Goal: Task Accomplishment & Management: Use online tool/utility

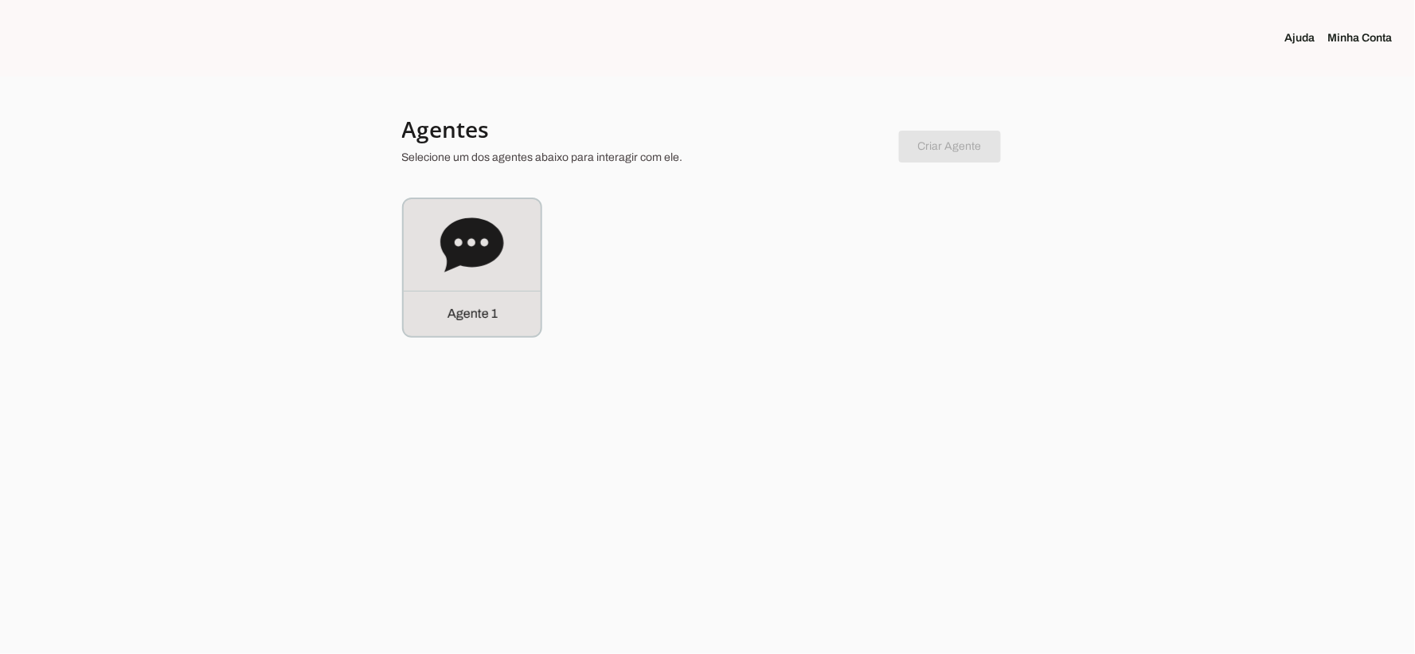
click at [534, 187] on section "Agentes Selecione um dos agentes abaixo para interagir com ele. Criar Agente Vo…" at bounding box center [708, 226] width 612 height 223
click at [494, 235] on icon at bounding box center [471, 244] width 63 height 54
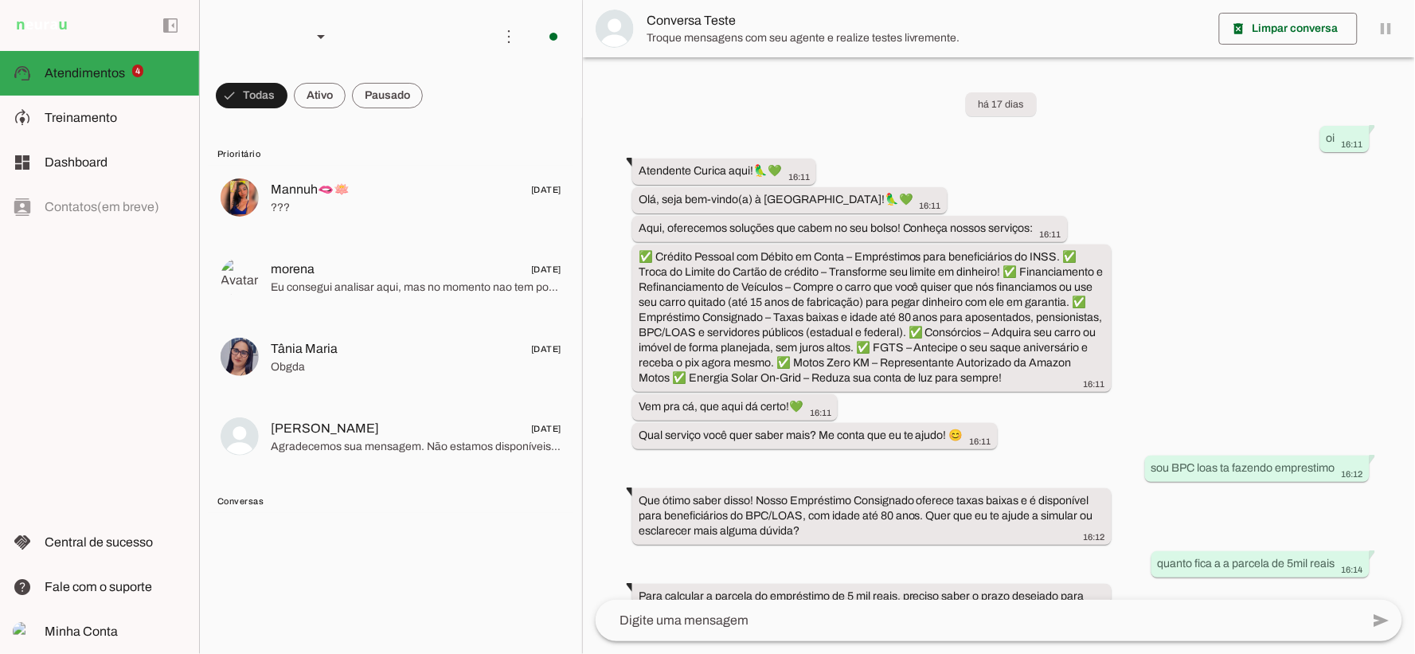
scroll to position [467, 0]
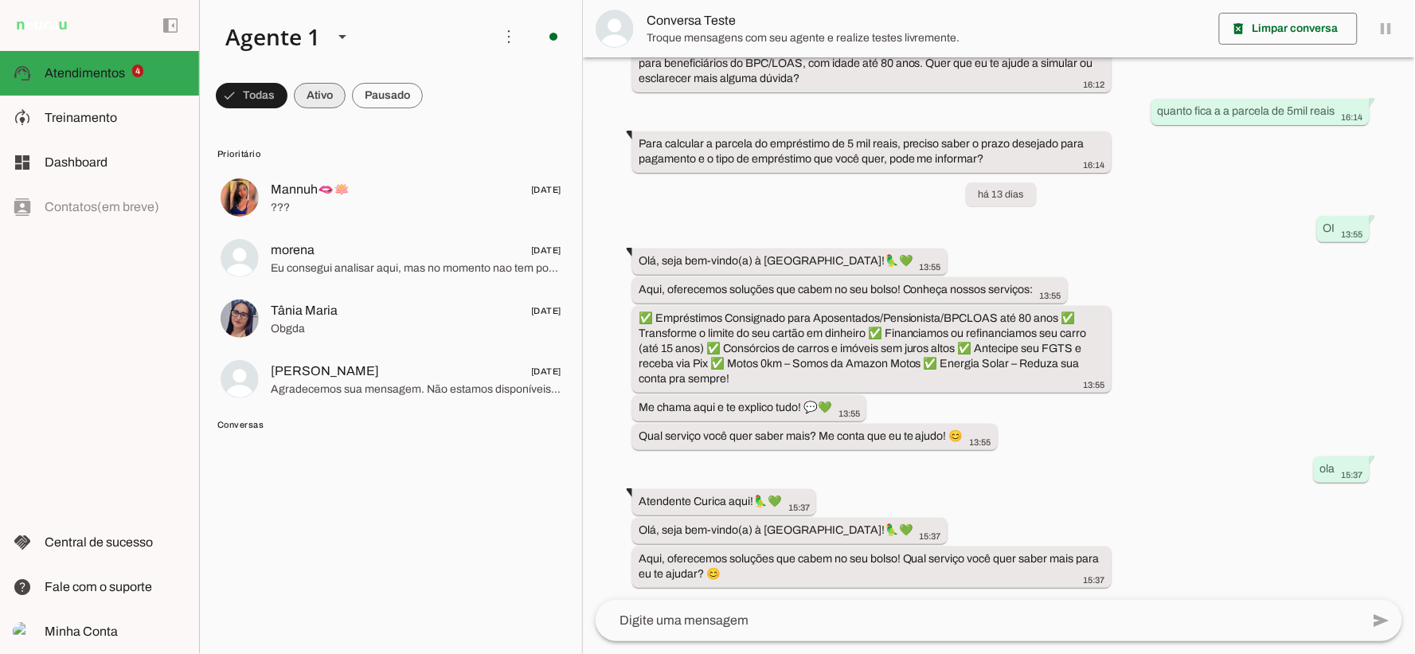
click at [288, 101] on span at bounding box center [252, 95] width 72 height 38
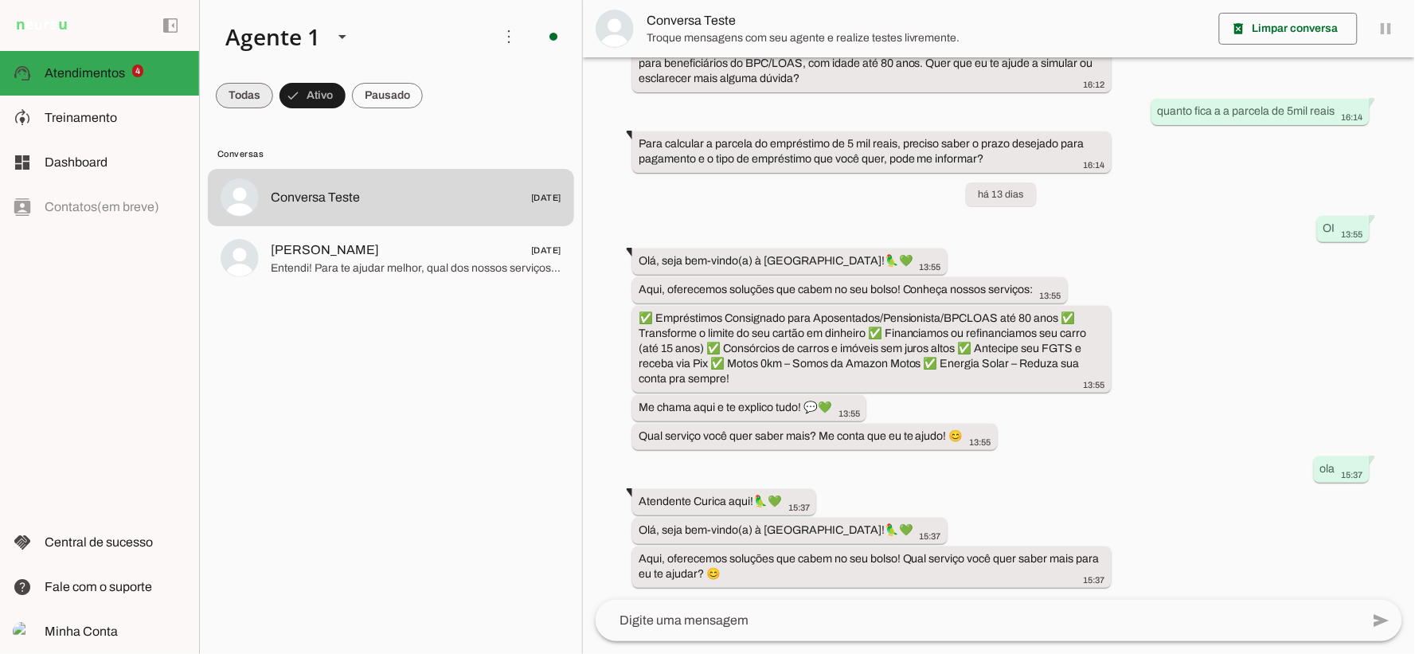
click at [249, 108] on span at bounding box center [244, 95] width 57 height 38
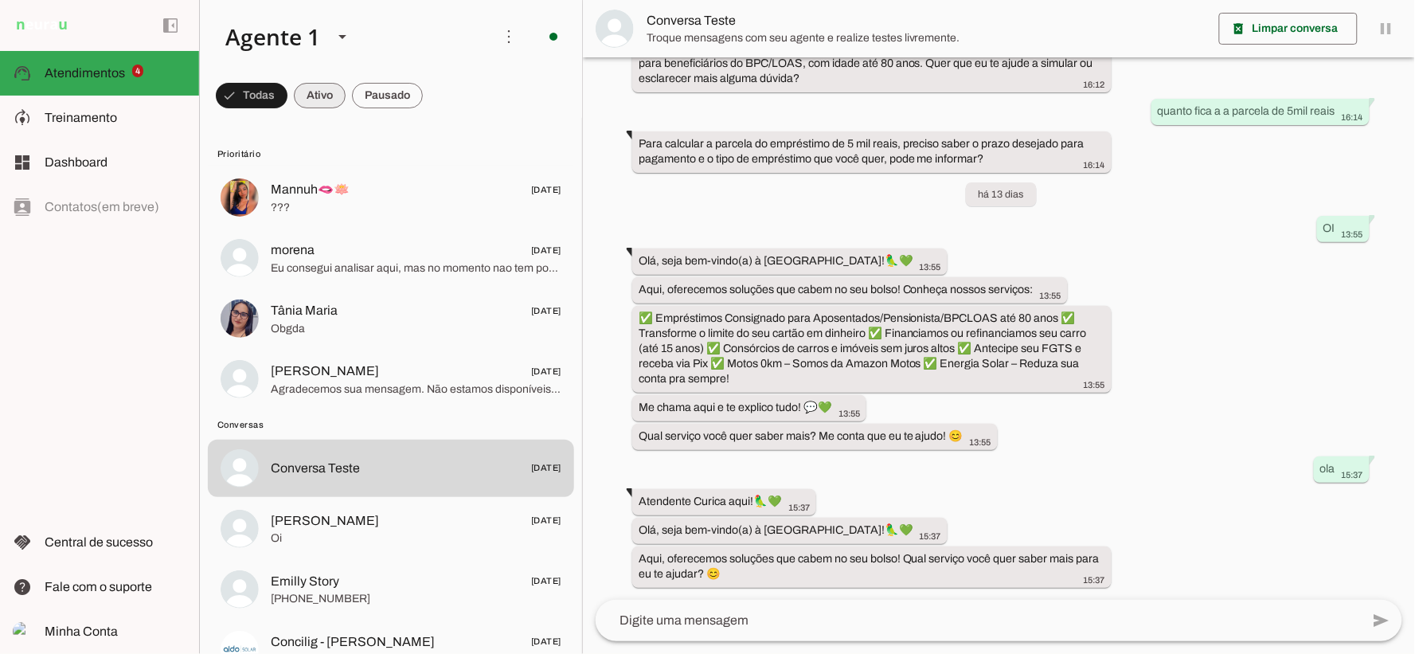
click at [288, 106] on span at bounding box center [252, 95] width 72 height 38
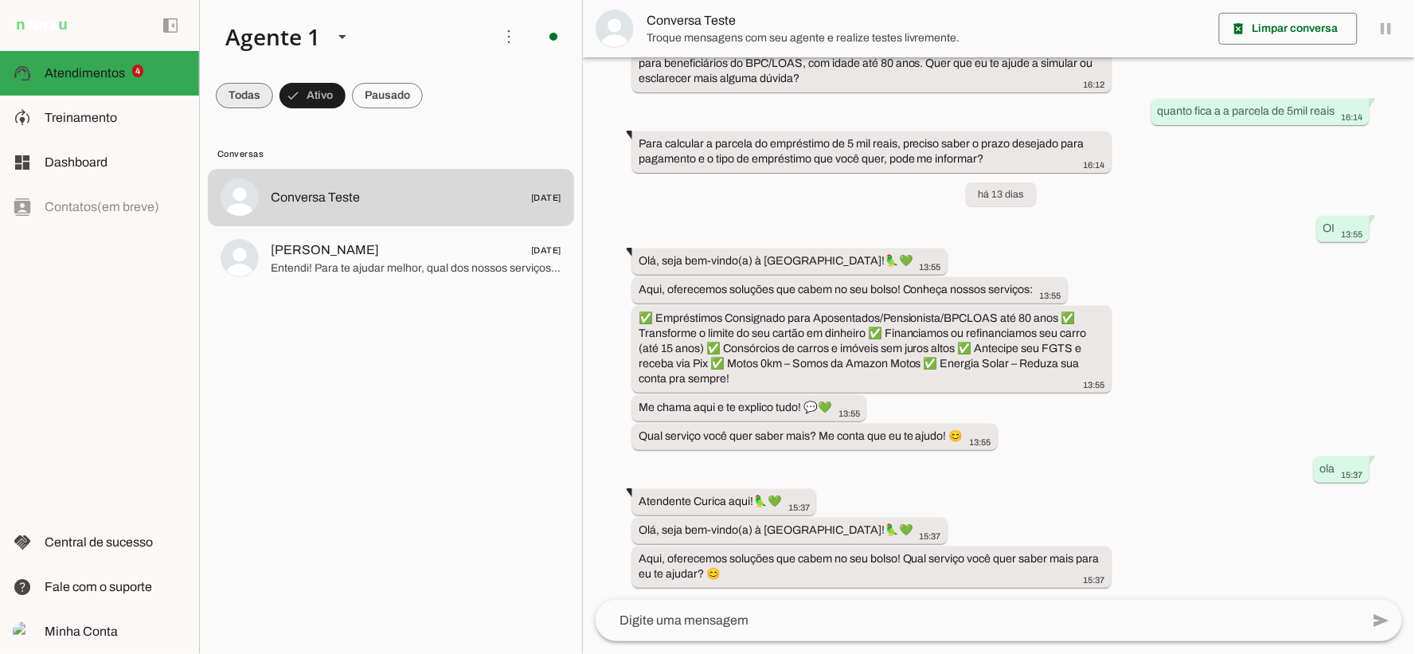
click at [253, 98] on span at bounding box center [244, 95] width 57 height 38
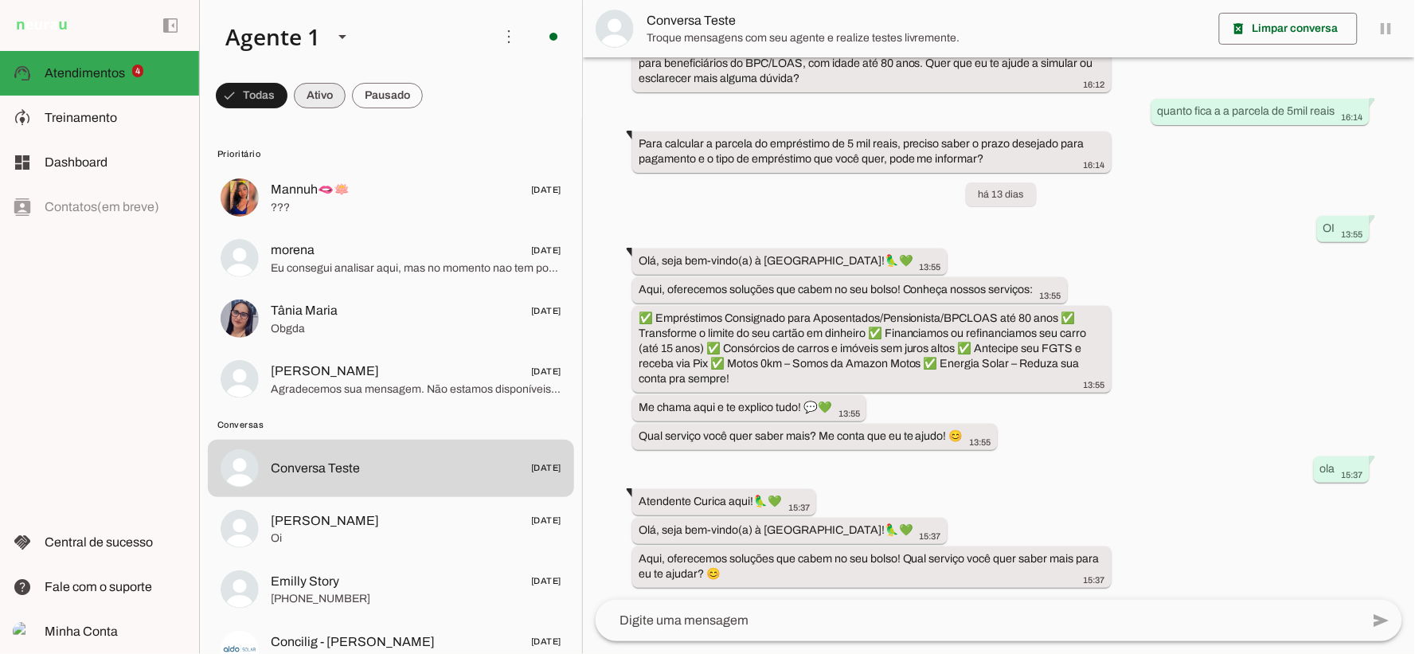
click at [288, 83] on span at bounding box center [252, 95] width 72 height 38
